Goal: Information Seeking & Learning: Learn about a topic

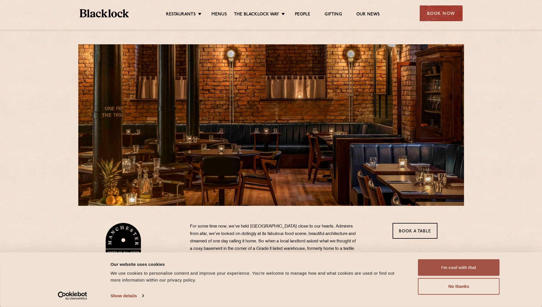
click at [451, 269] on button "I'm cool with that" at bounding box center [459, 267] width 82 height 17
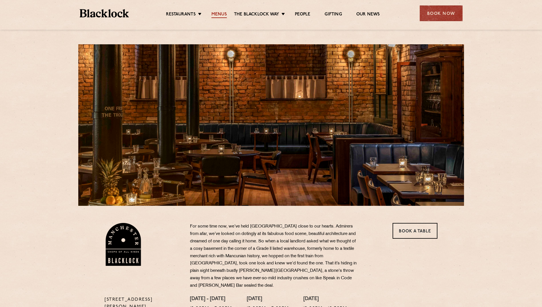
click at [220, 15] on link "Menus" at bounding box center [218, 15] width 15 height 6
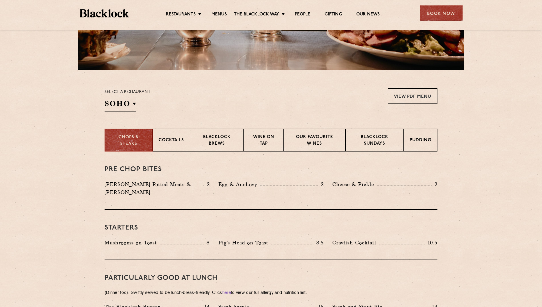
scroll to position [171, 0]
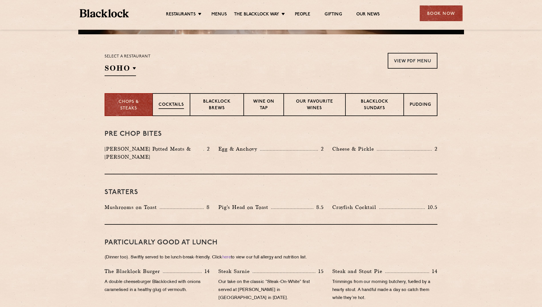
click at [179, 107] on p "Cocktails" at bounding box center [171, 105] width 25 height 7
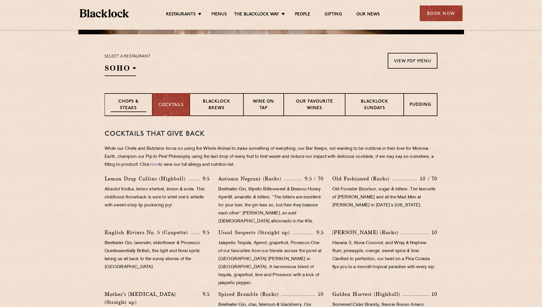
click at [133, 102] on p "Chops & Steaks" at bounding box center [129, 105] width 36 height 13
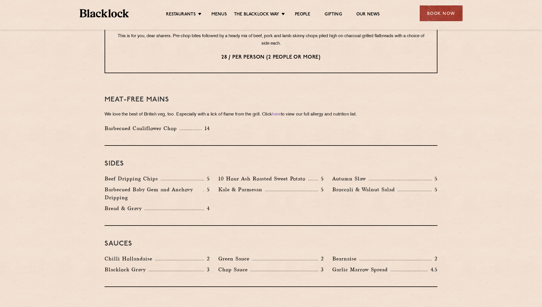
scroll to position [786, 0]
